Goal: Information Seeking & Learning: Learn about a topic

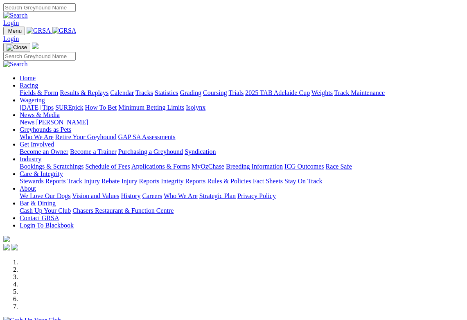
click at [38, 82] on link "Racing" at bounding box center [29, 85] width 18 height 7
click at [106, 89] on link "Results & Replays" at bounding box center [84, 92] width 49 height 7
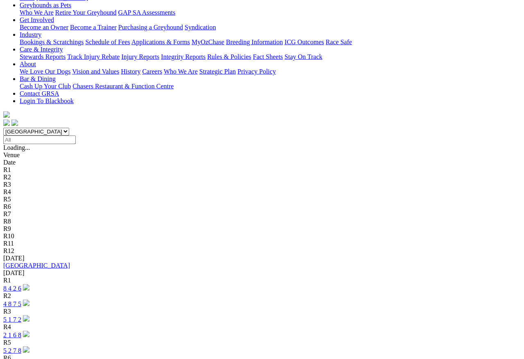
scroll to position [140, 0]
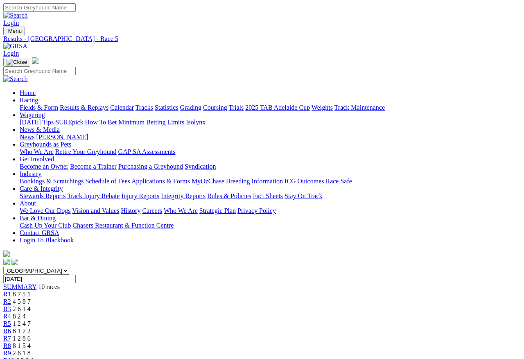
scroll to position [4, 0]
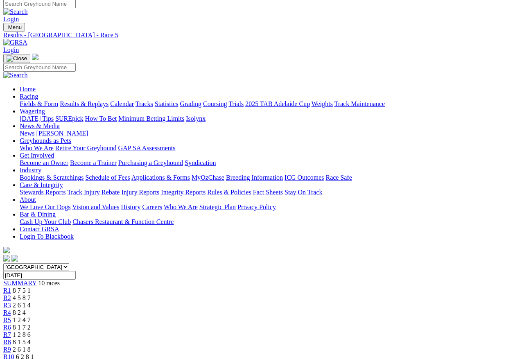
click at [11, 324] on span "R6" at bounding box center [7, 327] width 8 height 7
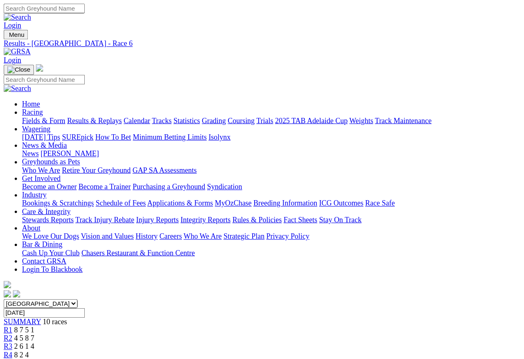
scroll to position [4, 0]
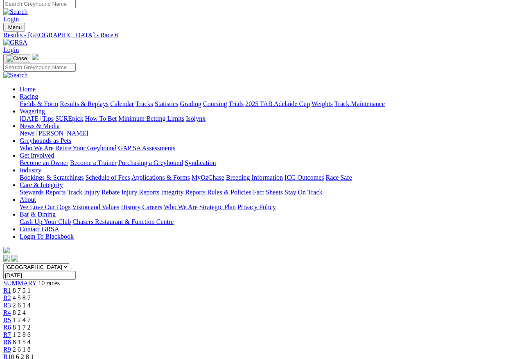
click at [11, 320] on span "R7" at bounding box center [7, 334] width 8 height 7
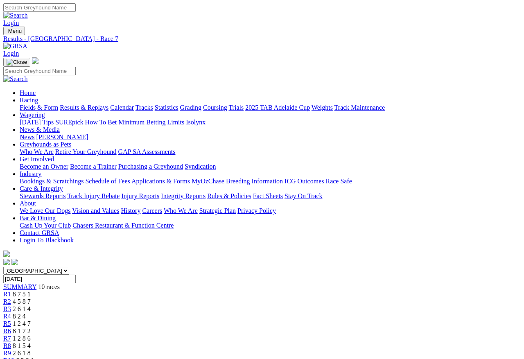
scroll to position [4, 0]
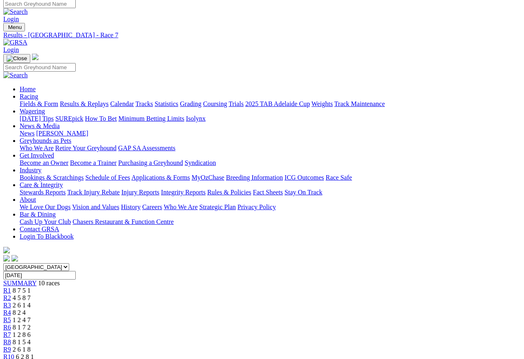
click at [11, 324] on span "R6" at bounding box center [7, 327] width 8 height 7
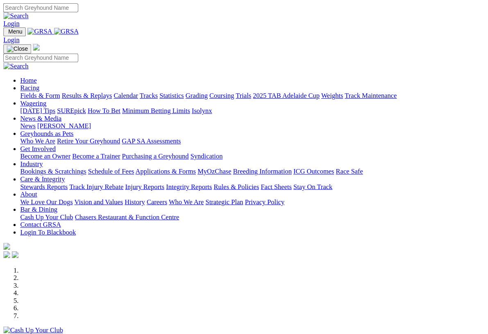
scroll to position [1, 0]
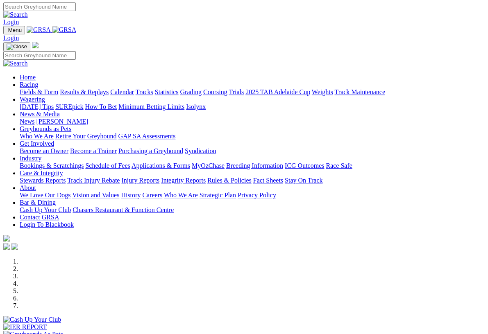
click at [38, 81] on link "Racing" at bounding box center [29, 84] width 18 height 7
click at [103, 88] on link "Results & Replays" at bounding box center [84, 91] width 49 height 7
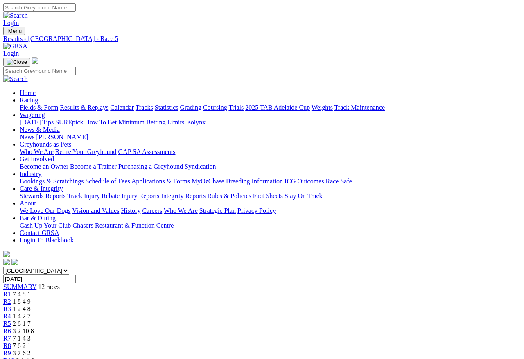
scroll to position [4, 0]
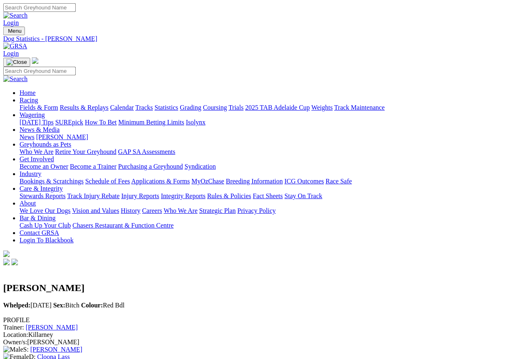
scroll to position [0, 15]
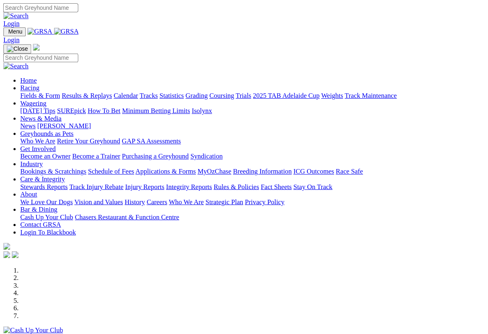
scroll to position [1, 0]
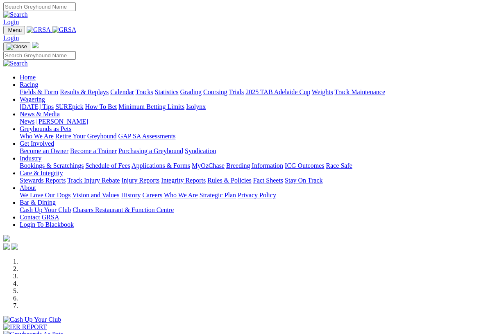
click at [38, 81] on link "Racing" at bounding box center [29, 84] width 18 height 7
click at [134, 88] on link "Calendar" at bounding box center [122, 91] width 24 height 7
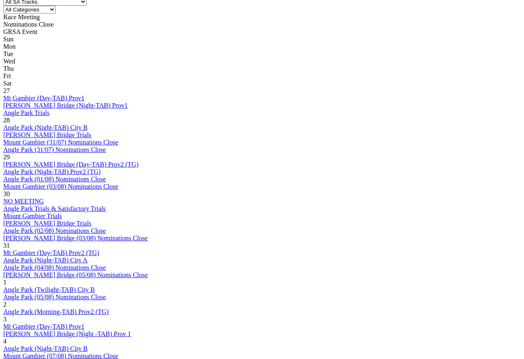
scroll to position [368, 0]
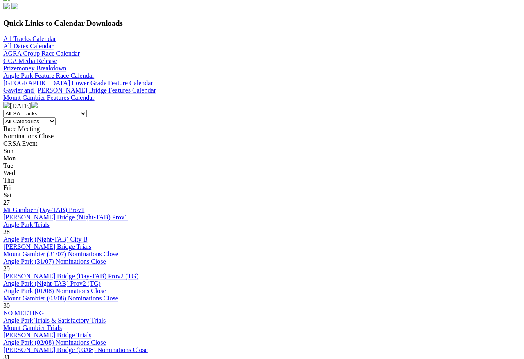
scroll to position [256, 0]
